Goal: Navigation & Orientation: Find specific page/section

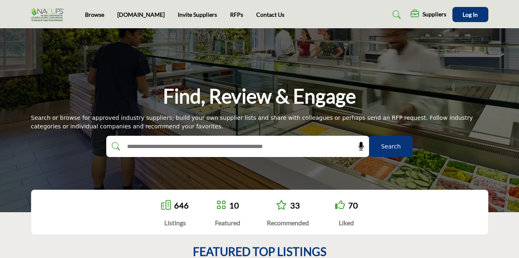
click at [431, 13] on h5 "Suppliers" at bounding box center [435, 14] width 24 height 7
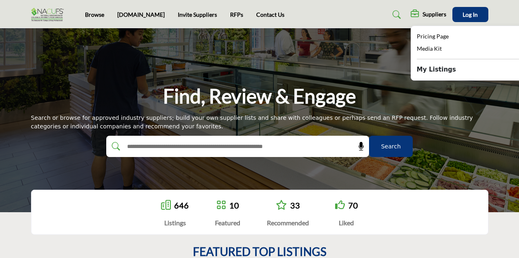
click at [230, 15] on link "RFPs" at bounding box center [236, 14] width 13 height 7
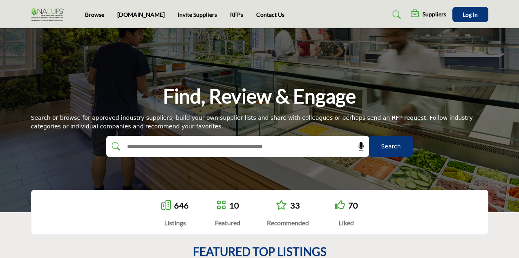
click at [181, 206] on link "646" at bounding box center [181, 205] width 15 height 10
click at [90, 12] on link "Browse" at bounding box center [94, 14] width 19 height 7
click at [147, 145] on input "text" at bounding box center [220, 146] width 195 height 12
click at [94, 17] on link "Browse" at bounding box center [94, 14] width 19 height 7
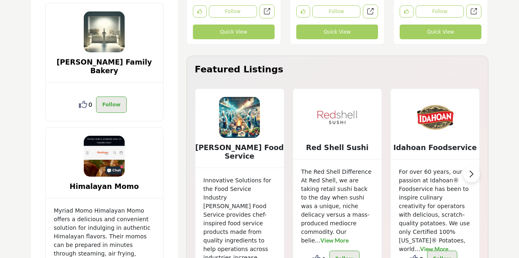
scroll to position [1783, 0]
